Goal: Task Accomplishment & Management: Manage account settings

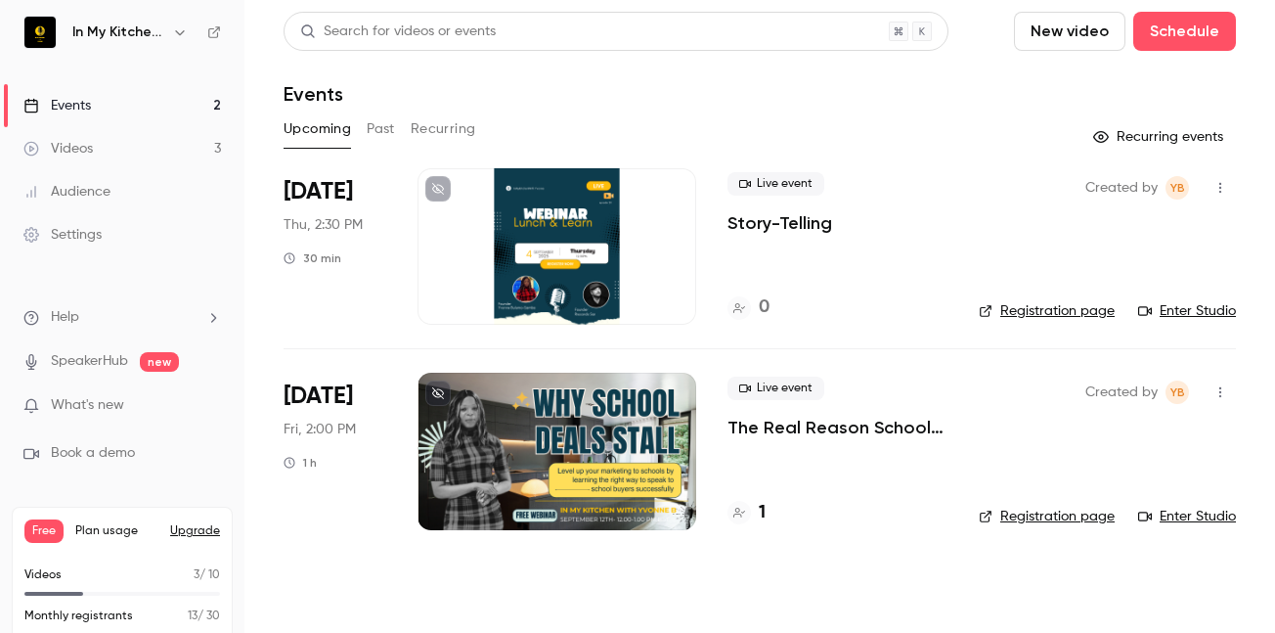
click at [633, 268] on div at bounding box center [557, 246] width 279 height 156
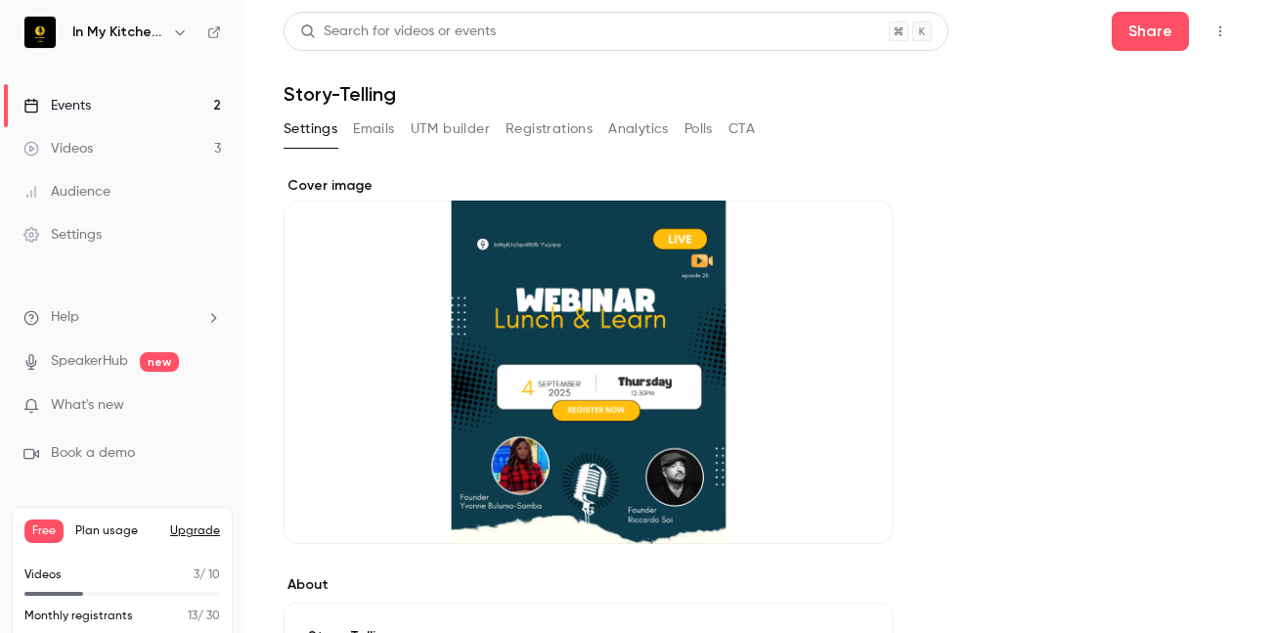
click at [853, 517] on button "Cover image" at bounding box center [858, 508] width 39 height 39
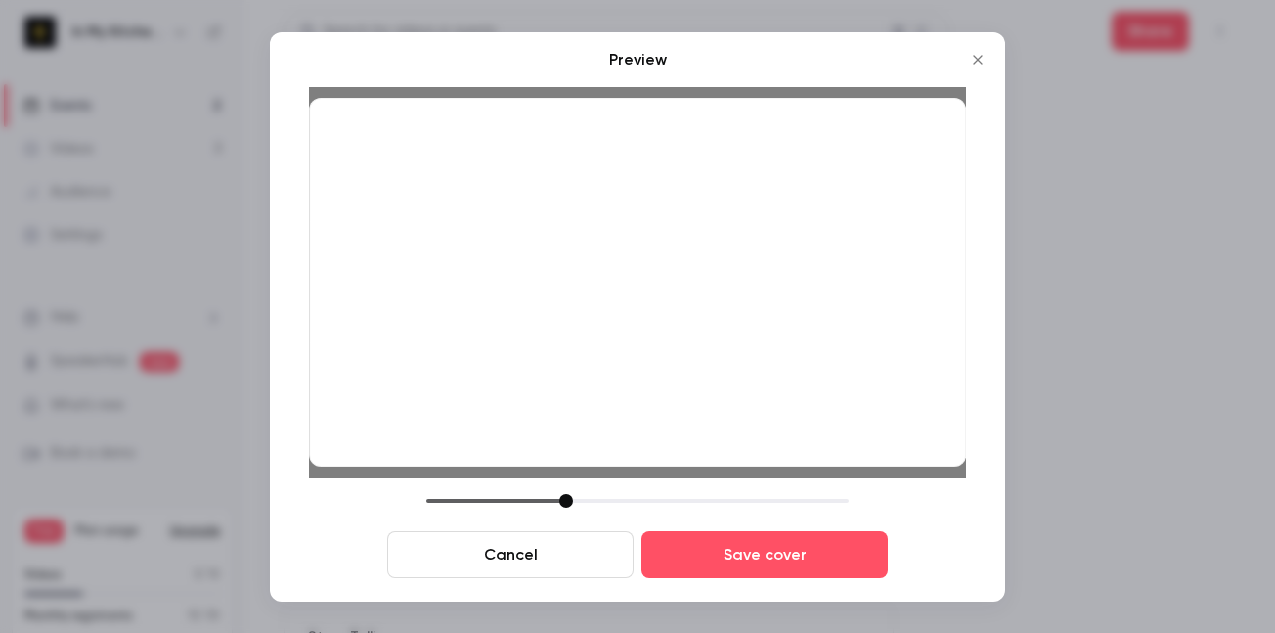
drag, startPoint x: 603, startPoint y: 296, endPoint x: 607, endPoint y: 335, distance: 39.3
click at [607, 335] on div at bounding box center [637, 283] width 657 height 370
drag, startPoint x: 676, startPoint y: 261, endPoint x: 681, endPoint y: 327, distance: 65.7
click at [681, 327] on div at bounding box center [637, 283] width 657 height 370
drag, startPoint x: 566, startPoint y: 501, endPoint x: 576, endPoint y: 504, distance: 10.2
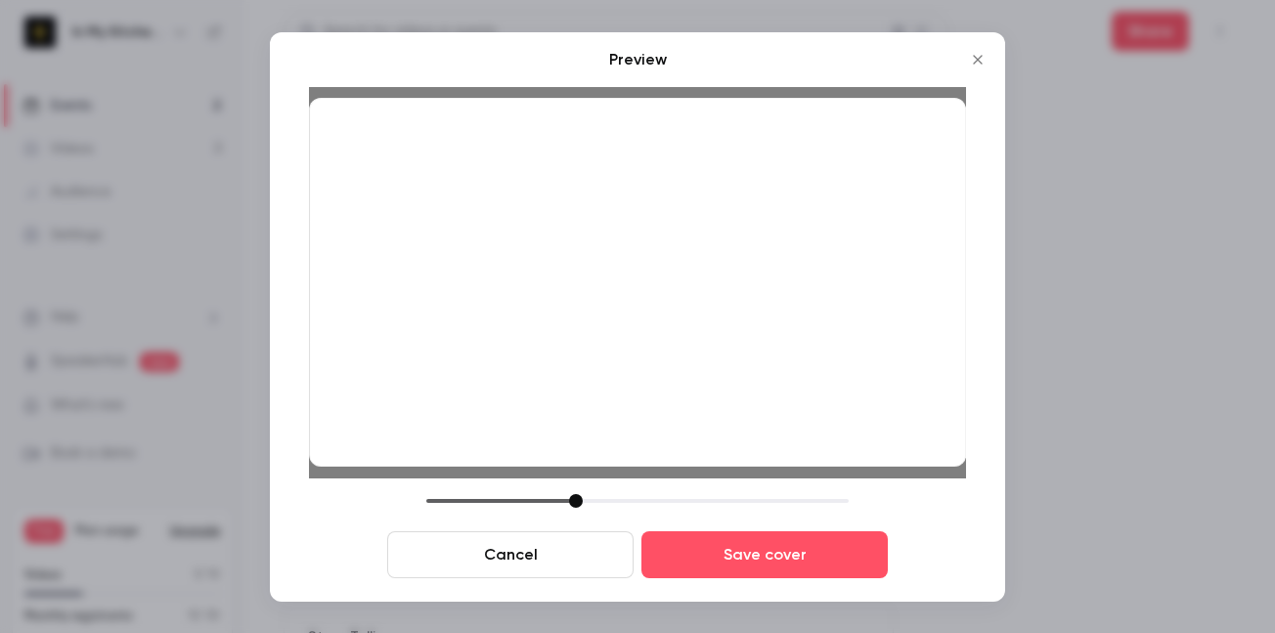
click at [576, 504] on div at bounding box center [576, 501] width 14 height 14
drag, startPoint x: 620, startPoint y: 272, endPoint x: 619, endPoint y: 328, distance: 55.7
click at [619, 328] on div at bounding box center [637, 283] width 657 height 370
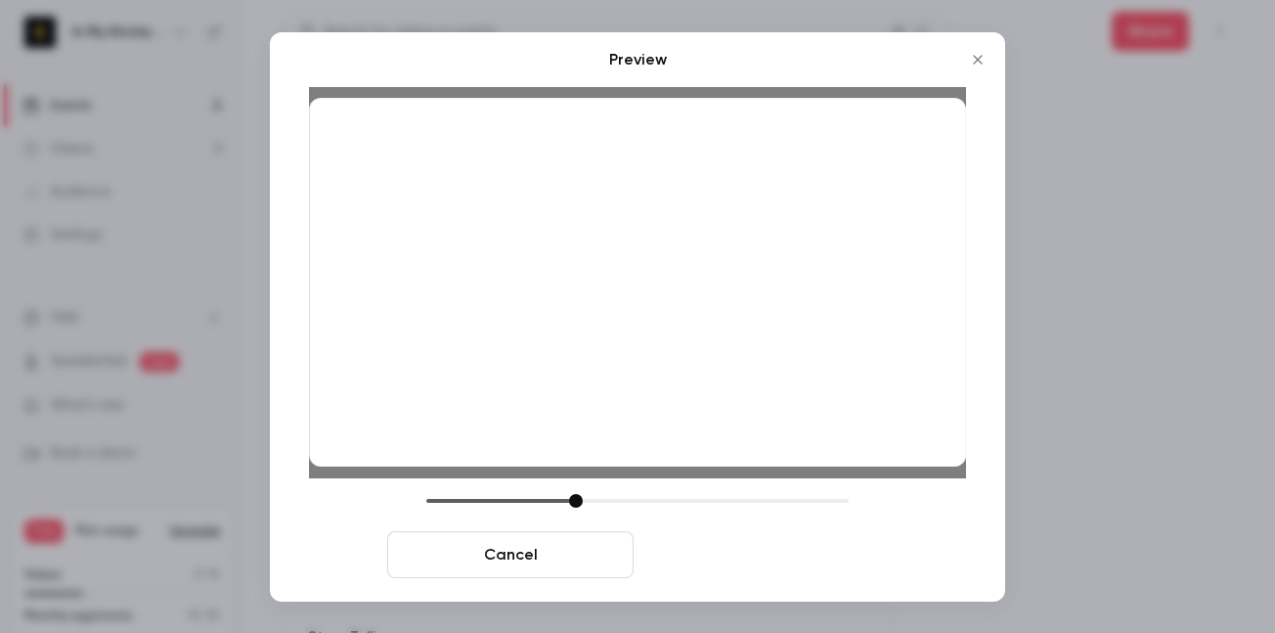
click at [797, 563] on button "Save cover" at bounding box center [764, 554] width 246 height 47
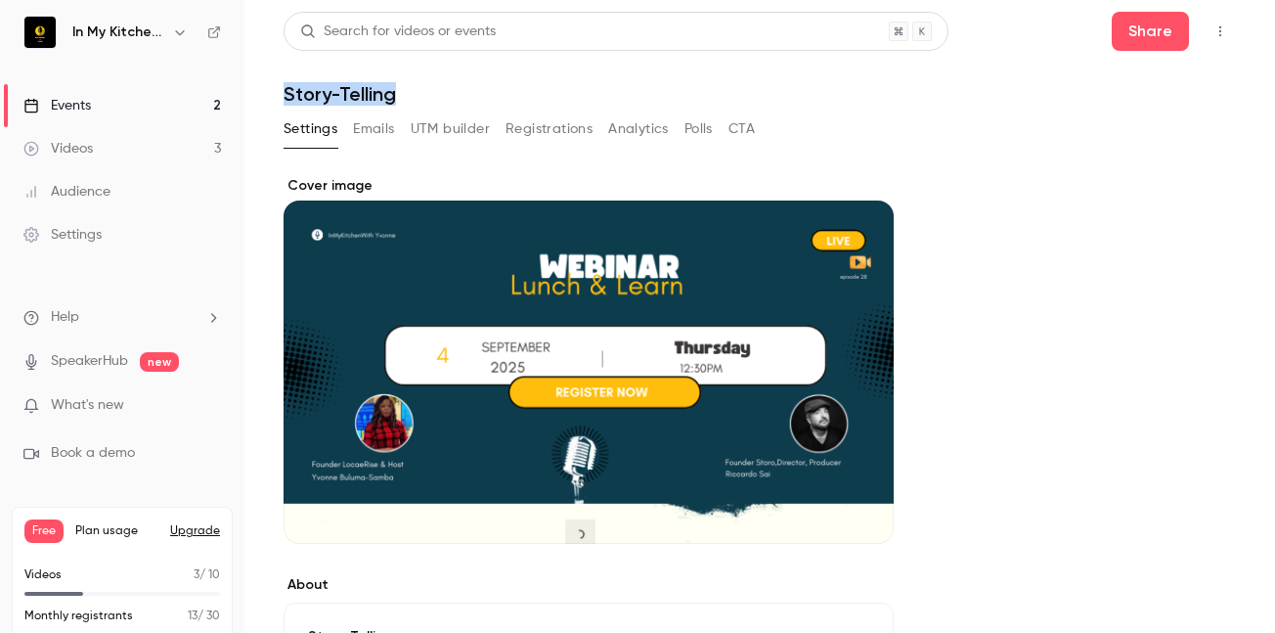
drag, startPoint x: 1067, startPoint y: 78, endPoint x: 777, endPoint y: -118, distance: 349.9
click at [777, 0] on html "**********" at bounding box center [637, 316] width 1275 height 633
